Goal: Communication & Community: Answer question/provide support

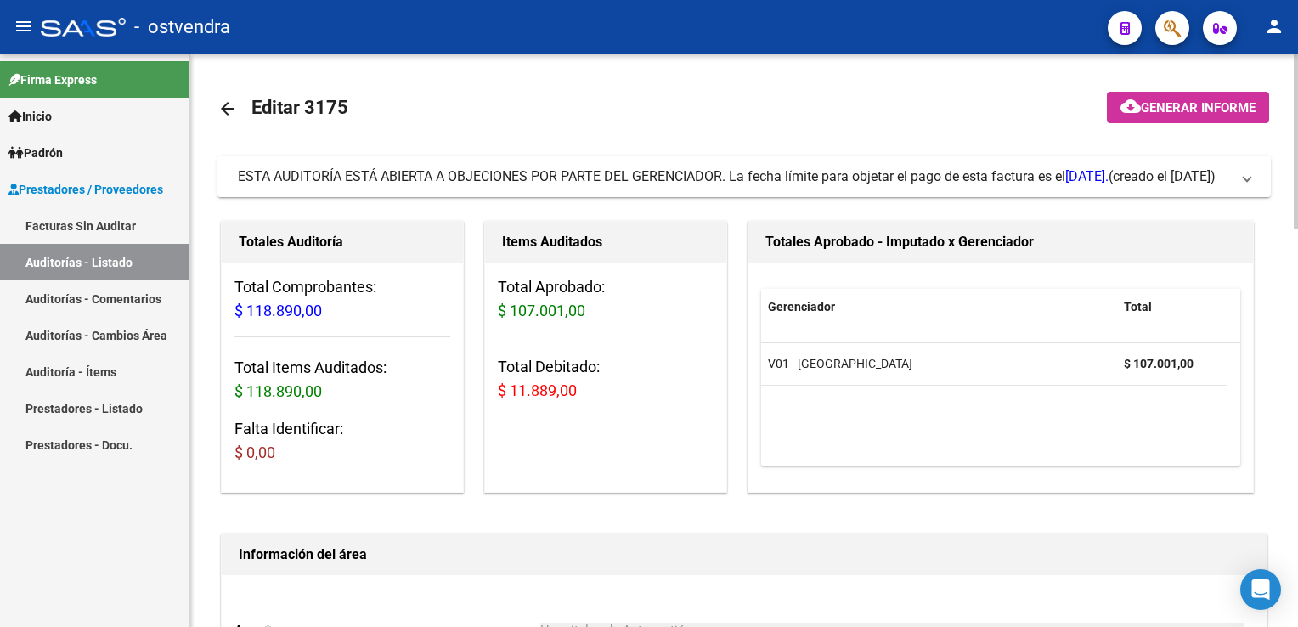
drag, startPoint x: 1241, startPoint y: 176, endPoint x: 1077, endPoint y: 195, distance: 165.1
click at [1240, 176] on span "ESTA AUDITORÍA ESTÁ ABIERTA A OBJECIONES POR PARTE DEL GERENCIADOR. La fecha lí…" at bounding box center [741, 176] width 1006 height 19
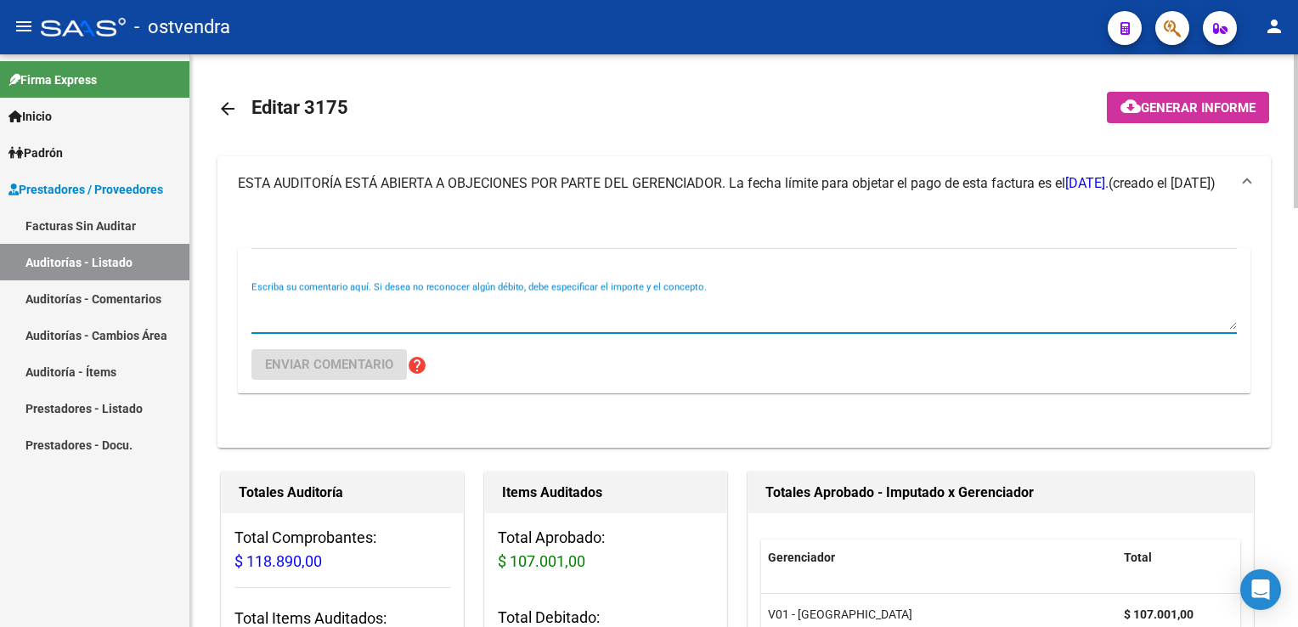
click at [319, 318] on textarea "Escriba su comentario aquí. Si desea no reconocer algún débito, debe especifica…" at bounding box center [743, 313] width 985 height 34
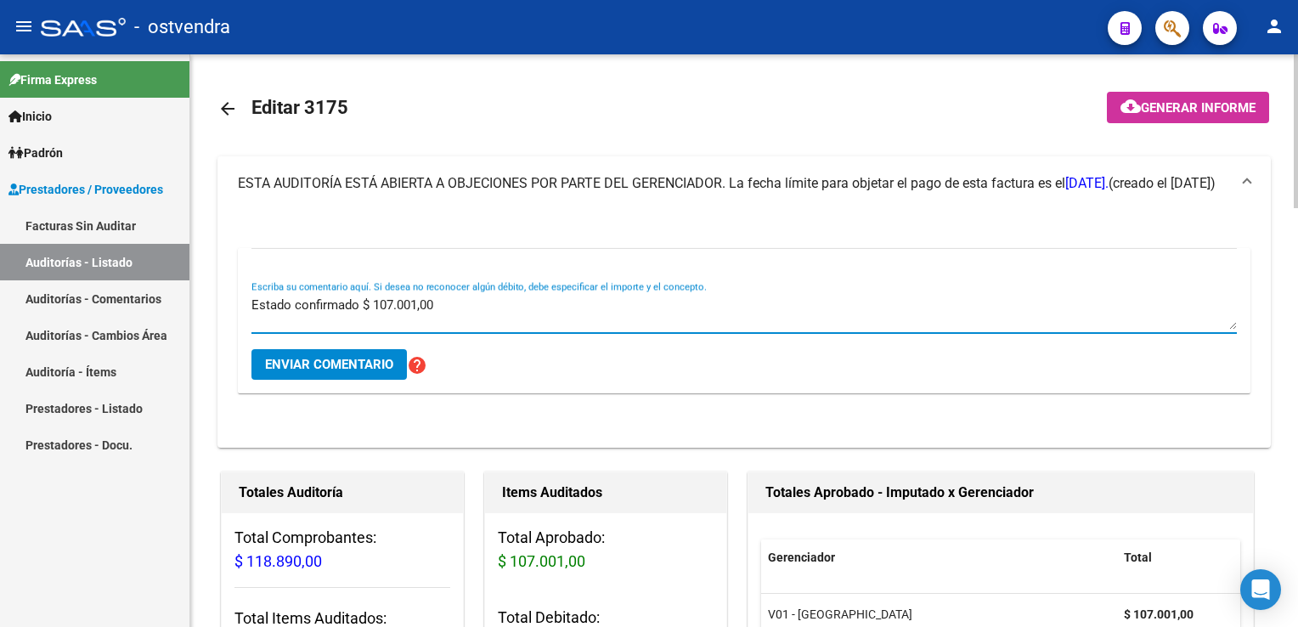
type textarea "Estado confirmado $ 107.001,00"
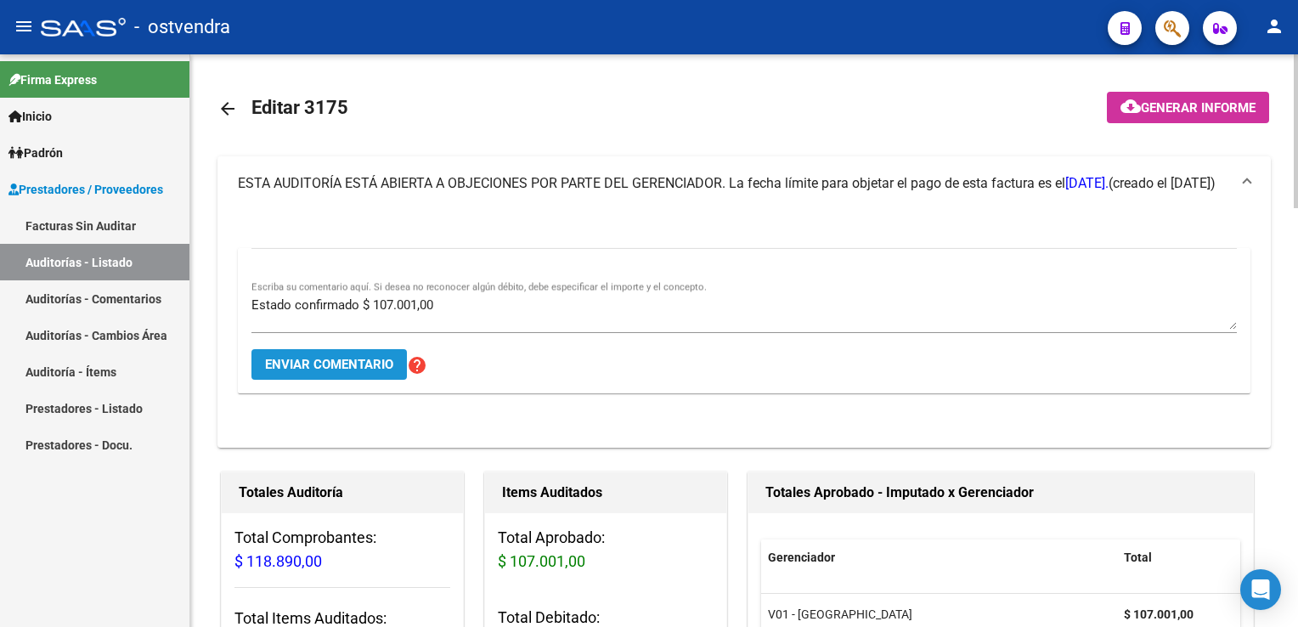
click at [337, 357] on span "Enviar comentario" at bounding box center [329, 364] width 128 height 15
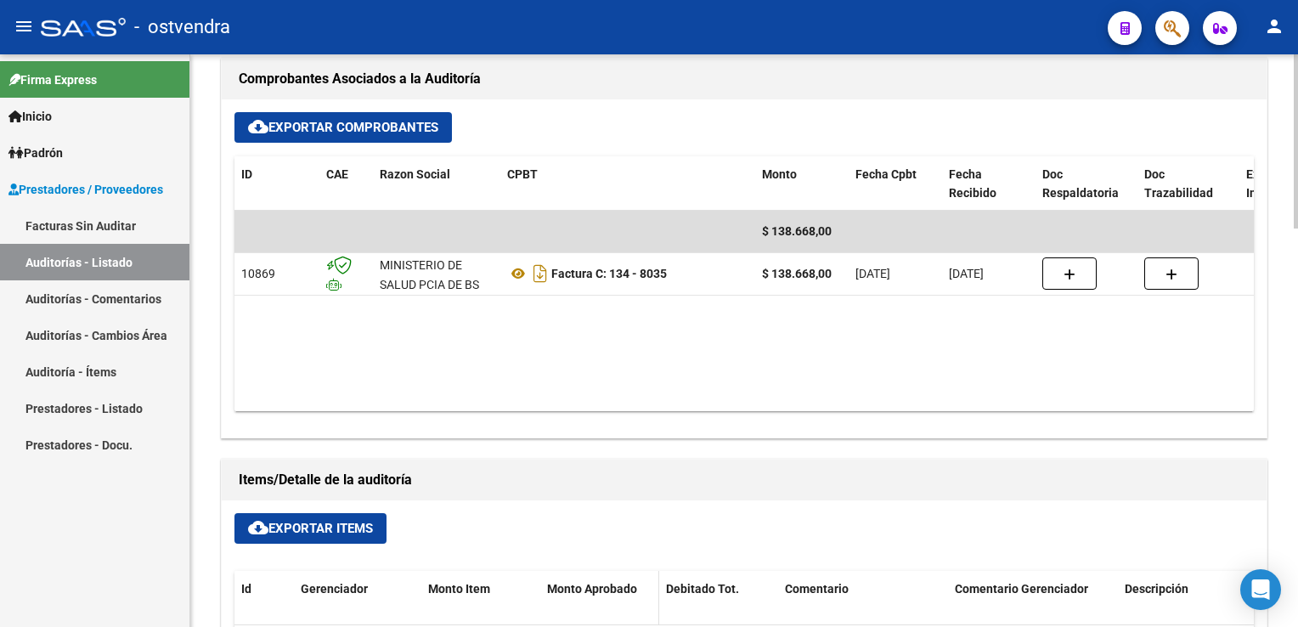
scroll to position [764, 0]
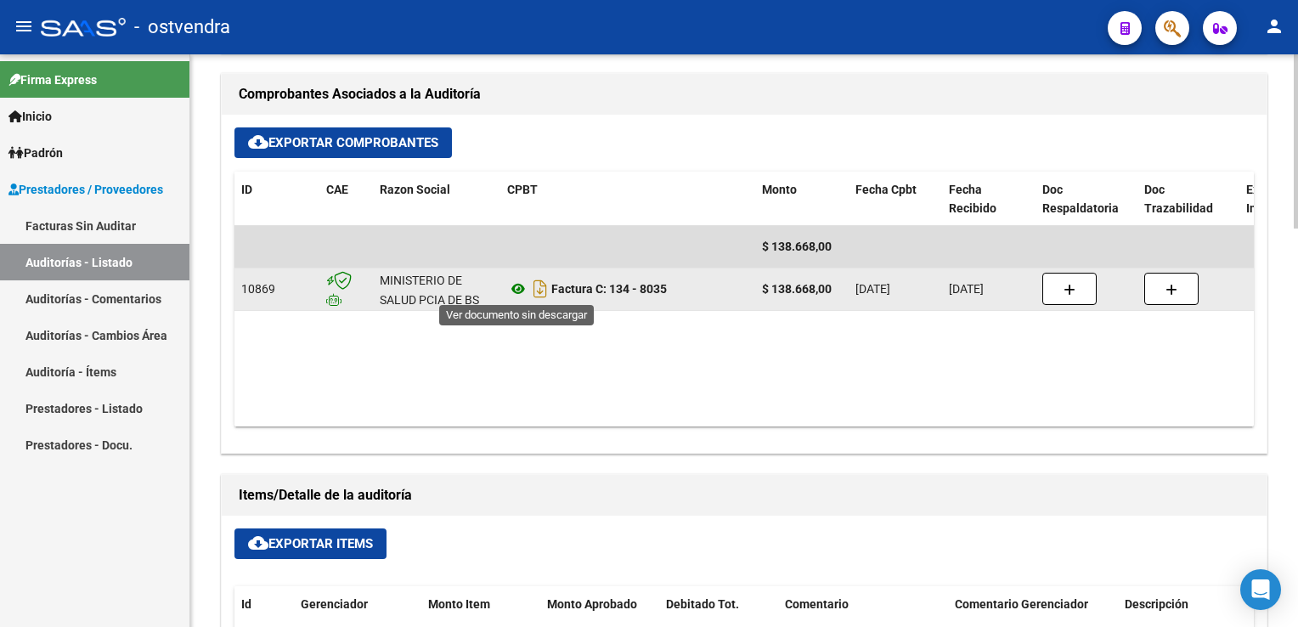
click at [514, 290] on icon at bounding box center [518, 289] width 22 height 20
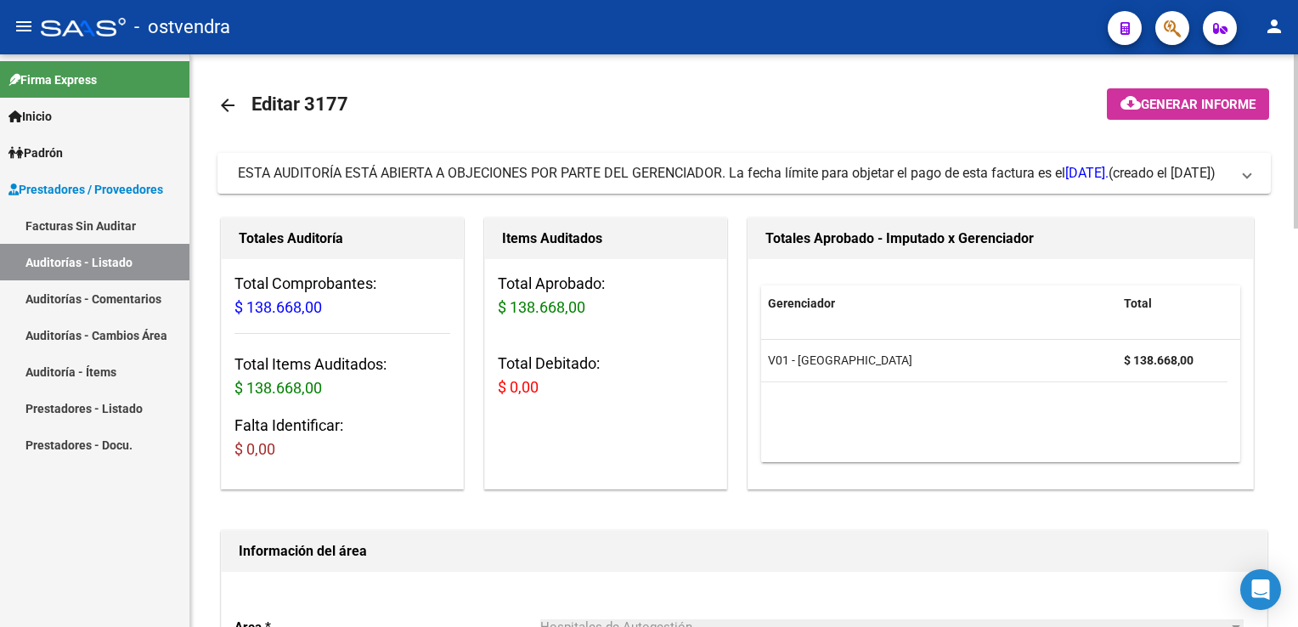
scroll to position [0, 0]
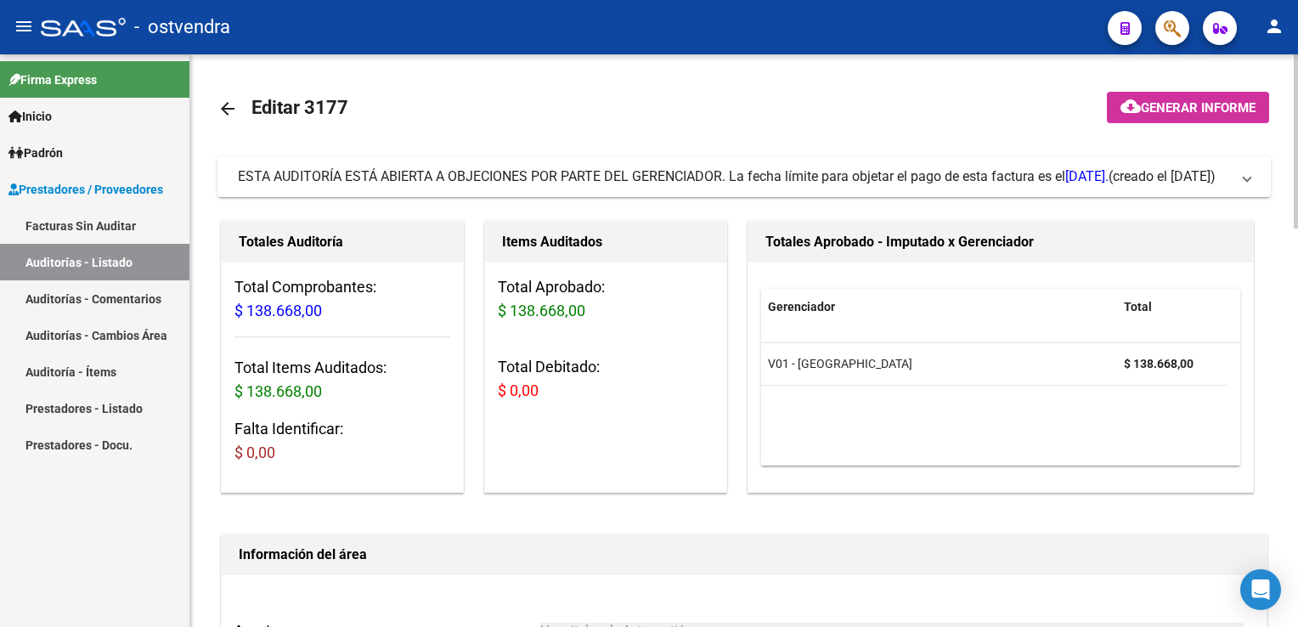
click at [1249, 172] on span at bounding box center [1246, 176] width 7 height 19
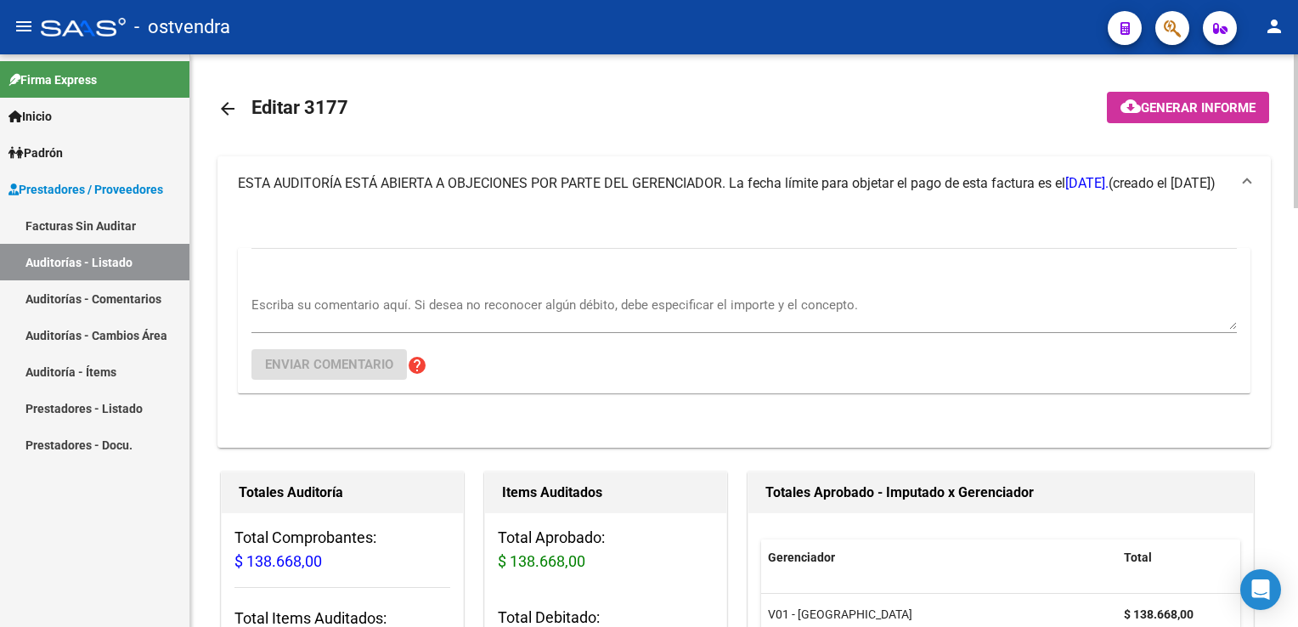
click at [450, 301] on textarea "Escriba su comentario aquí. Si desea no reconocer algún débito, debe especifica…" at bounding box center [743, 313] width 985 height 34
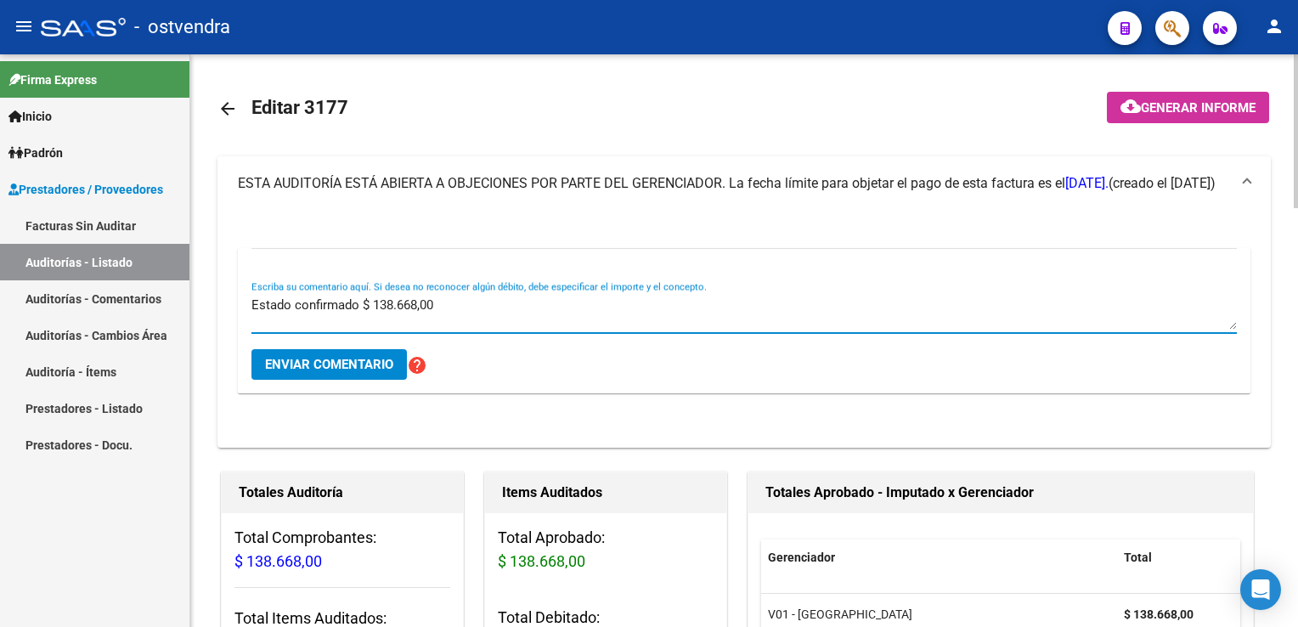
type textarea "Estado confirmado $ 138.668,00"
click at [335, 364] on span "Enviar comentario" at bounding box center [329, 364] width 128 height 15
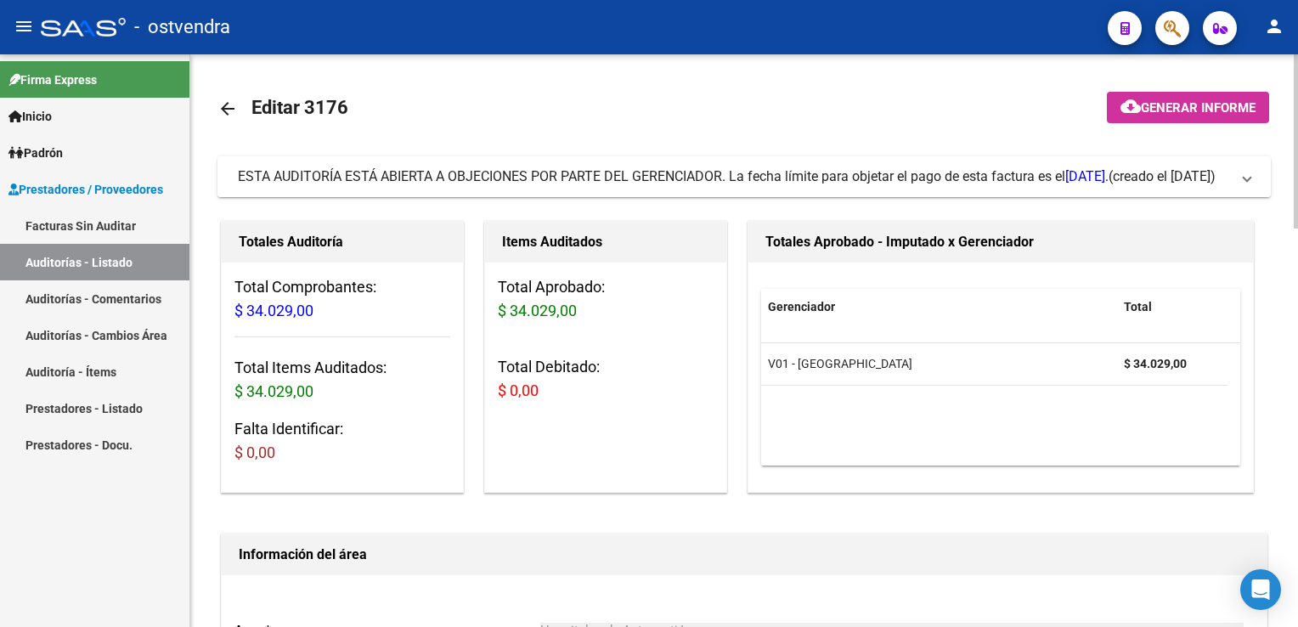
click at [1240, 180] on span "ESTA AUDITORÍA ESTÁ ABIERTA A OBJECIONES POR PARTE DEL GERENCIADOR. La fecha lí…" at bounding box center [741, 176] width 1006 height 19
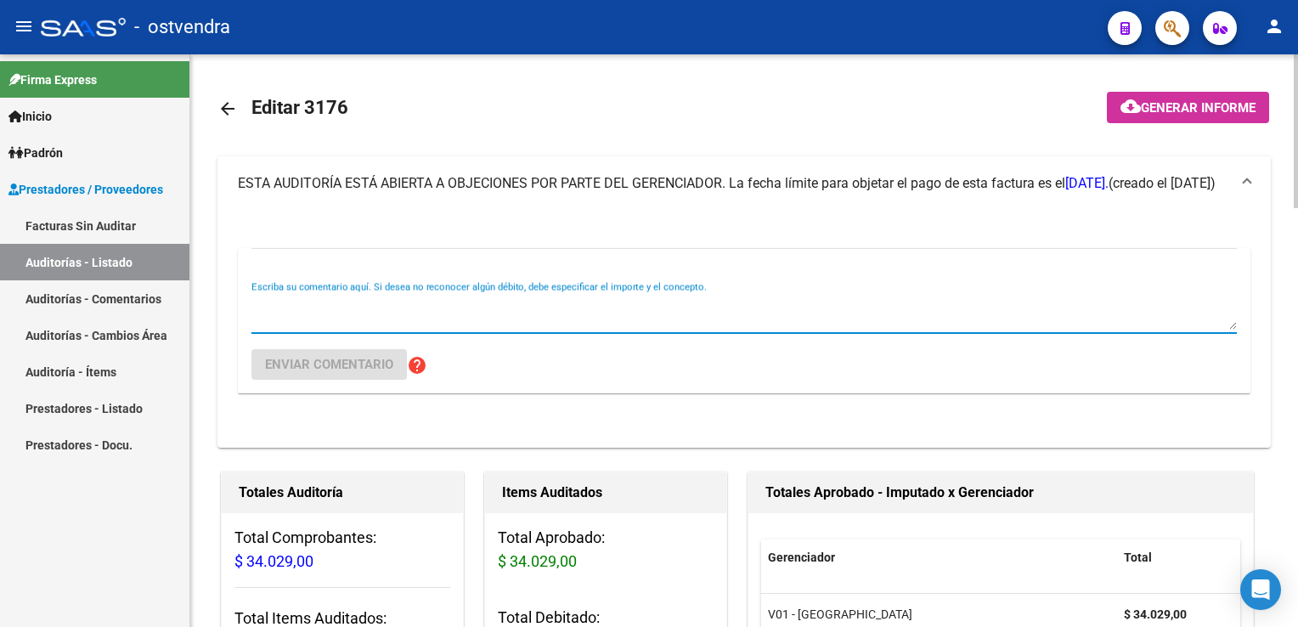
click at [514, 313] on textarea "Escriba su comentario aquí. Si desea no reconocer algún débito, debe especifica…" at bounding box center [743, 313] width 985 height 34
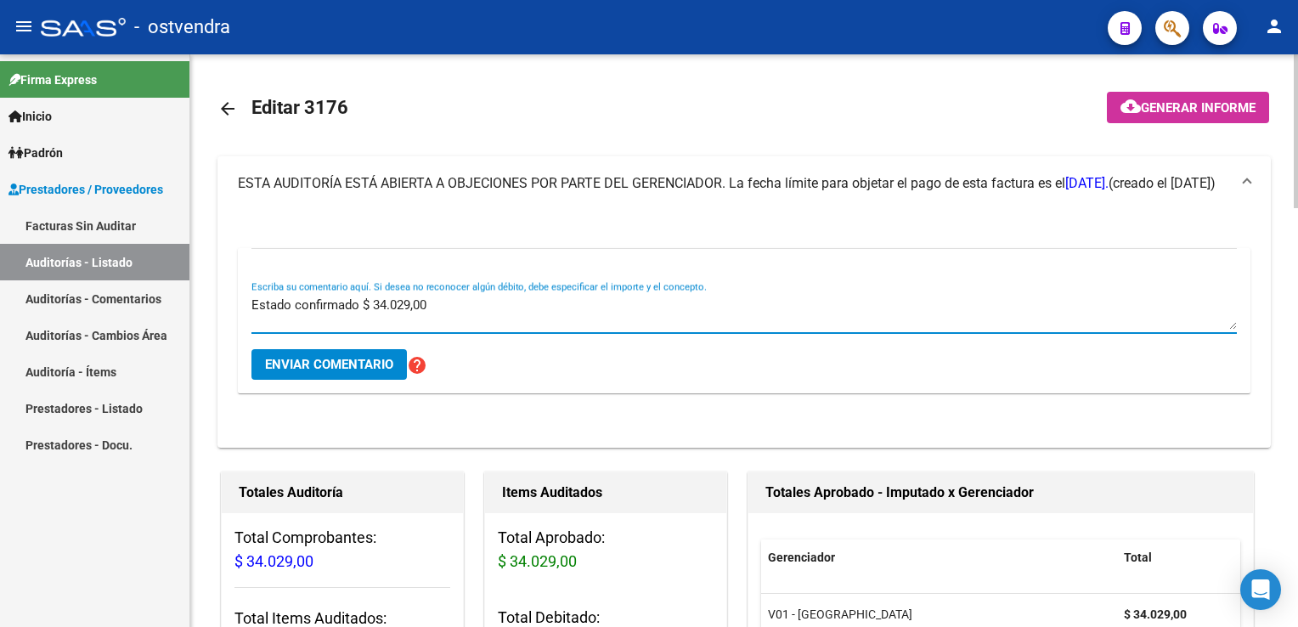
type textarea "Estado confirmado $ 34.029,00"
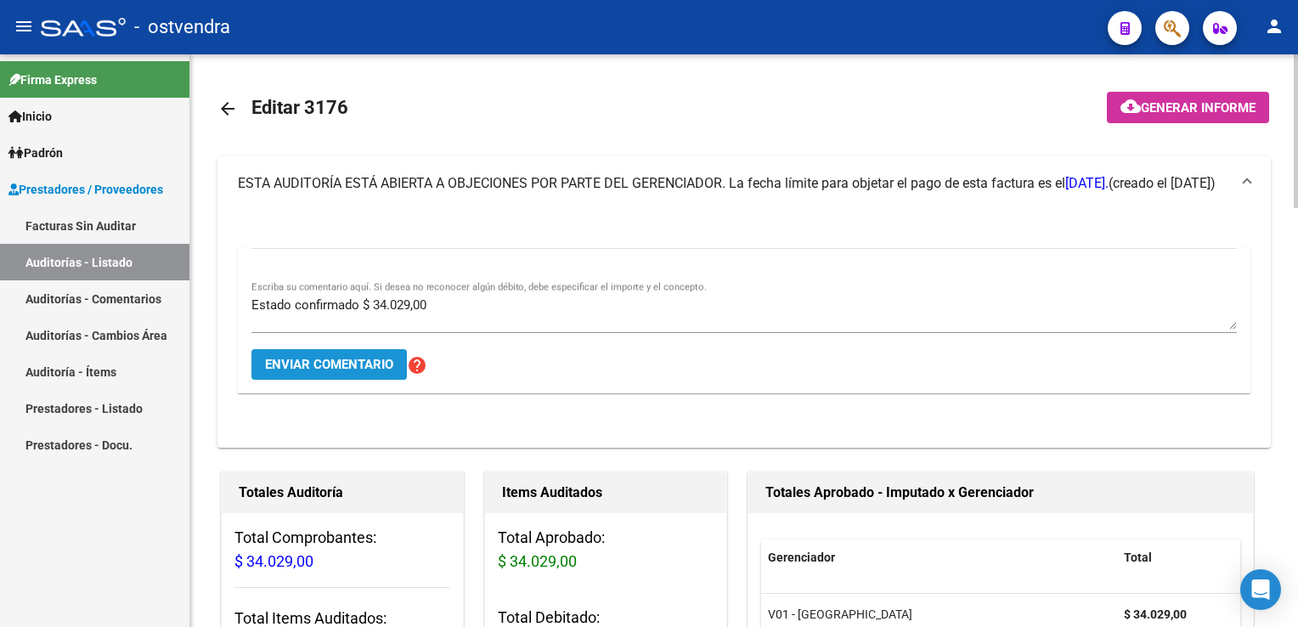
click at [347, 360] on span "Enviar comentario" at bounding box center [329, 364] width 128 height 15
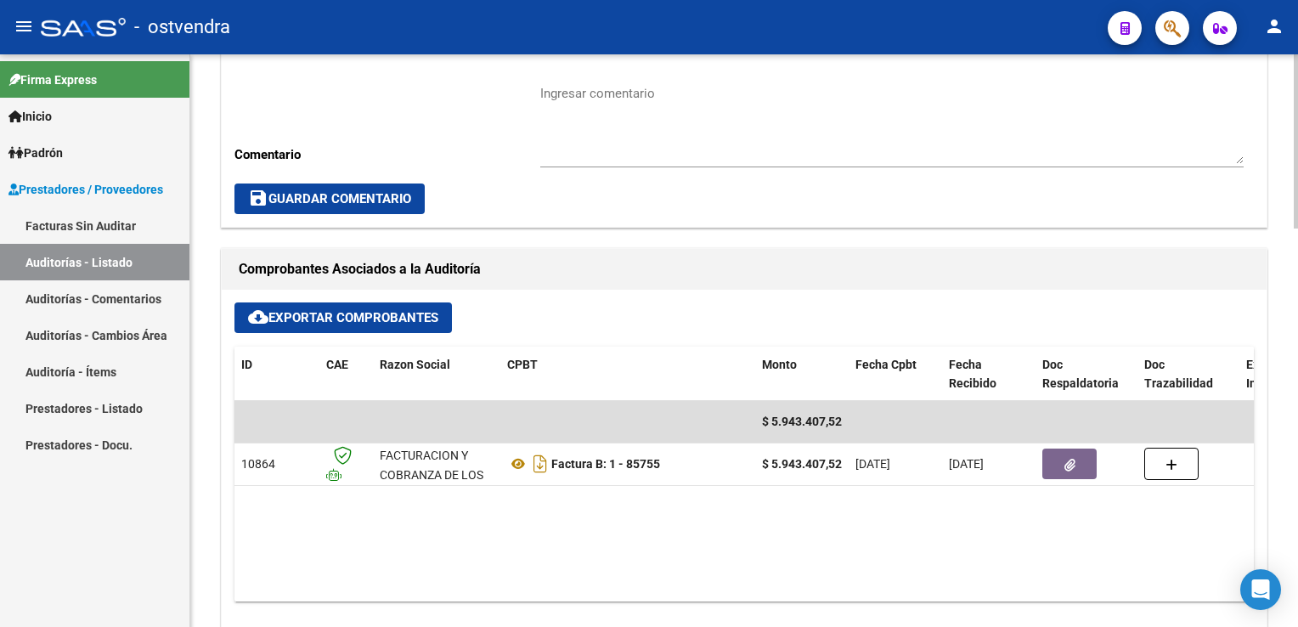
scroll to position [595, 0]
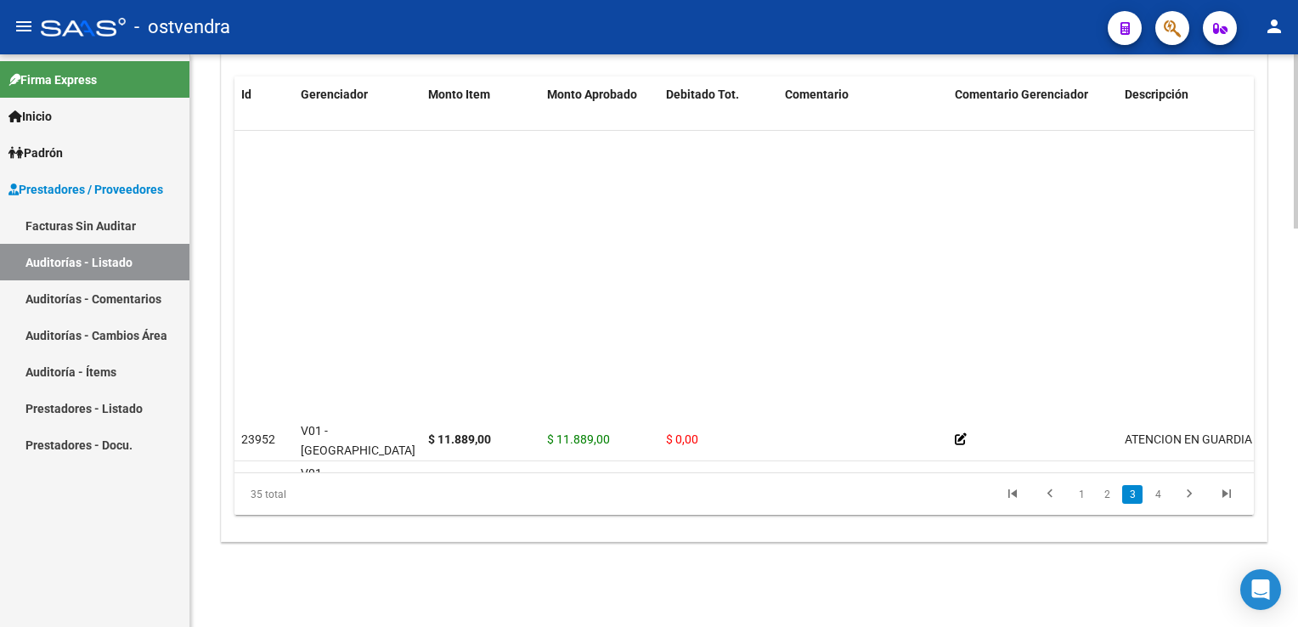
scroll to position [425, 0]
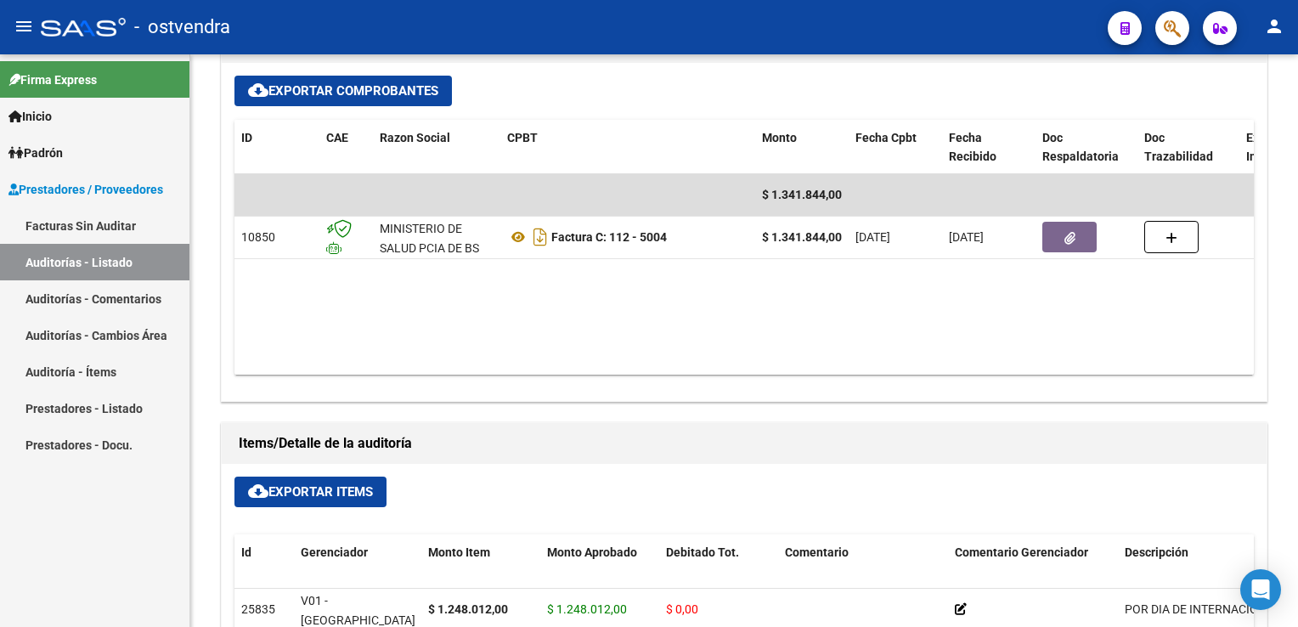
scroll to position [595, 0]
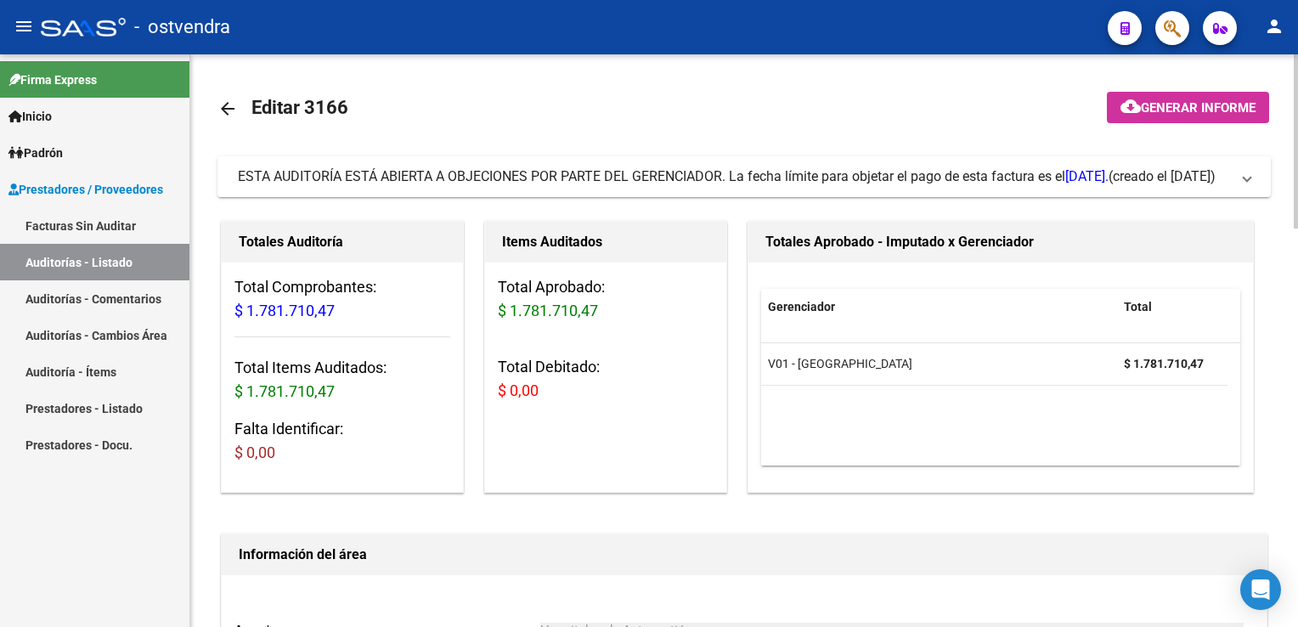
click at [1255, 178] on mat-expansion-panel-header "ESTA AUDITORÍA ESTÁ ABIERTA A OBJECIONES POR PARTE DEL GERENCIADOR. La fecha lí…" at bounding box center [743, 176] width 1053 height 41
